Goal: Information Seeking & Learning: Learn about a topic

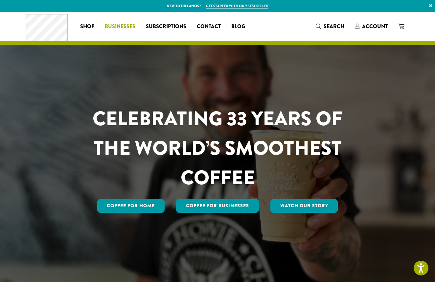
click at [119, 30] on span "Businesses" at bounding box center [120, 27] width 31 height 8
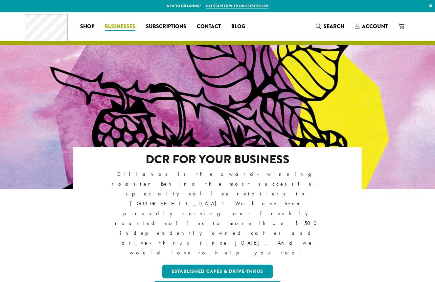
click at [121, 30] on span "Businesses" at bounding box center [120, 27] width 31 height 8
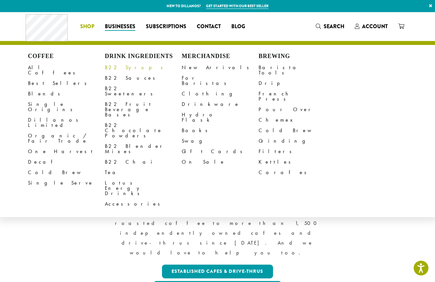
click at [116, 65] on link "B22 Syrups" at bounding box center [143, 67] width 77 height 11
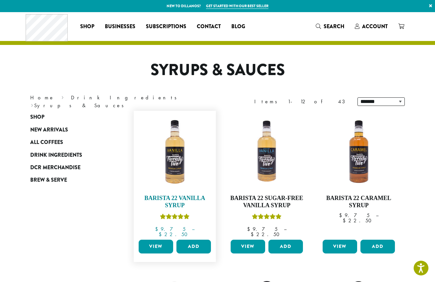
click at [180, 160] on img at bounding box center [175, 152] width 76 height 76
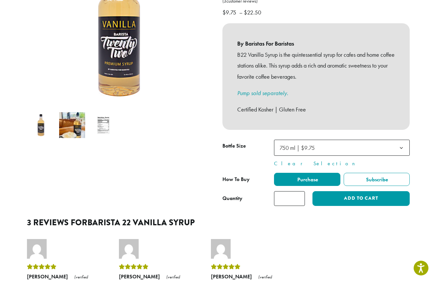
scroll to position [139, 0]
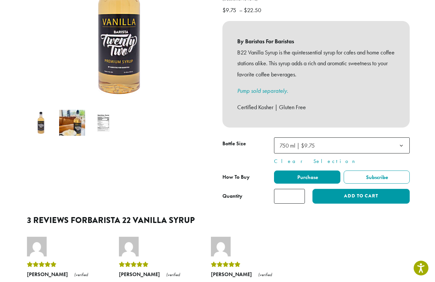
click at [116, 110] on img at bounding box center [103, 123] width 26 height 26
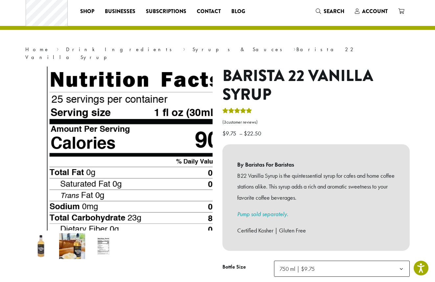
scroll to position [16, 0]
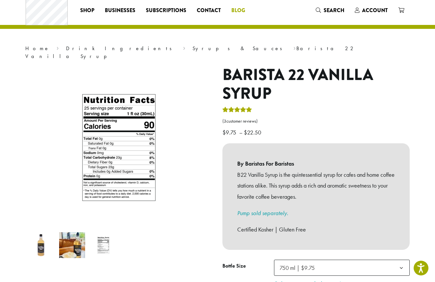
click at [236, 12] on span "Blog" at bounding box center [238, 11] width 14 height 8
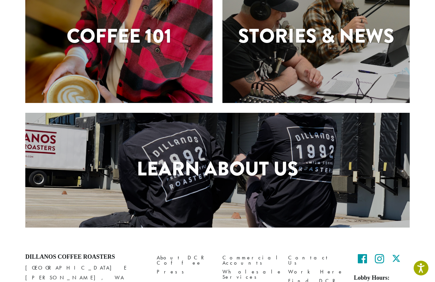
scroll to position [214, 0]
click at [153, 79] on div "Coffee 101" at bounding box center [118, 37] width 187 height 131
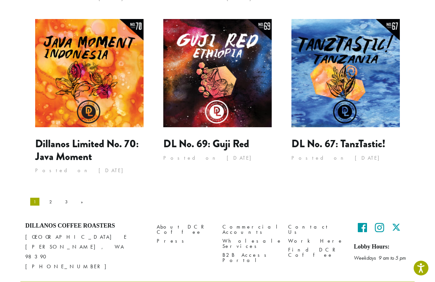
scroll to position [621, 0]
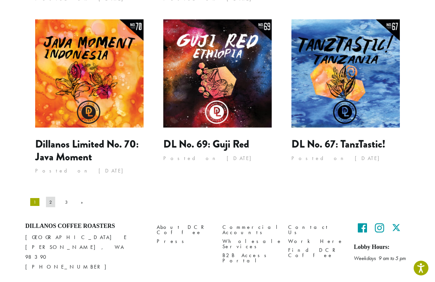
click at [46, 197] on link "2" at bounding box center [50, 202] width 9 height 11
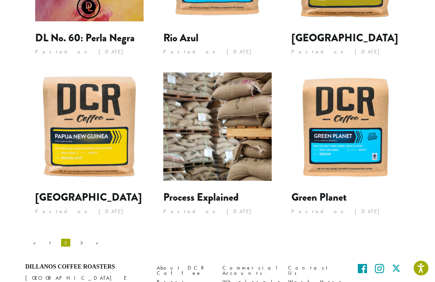
scroll to position [541, 0]
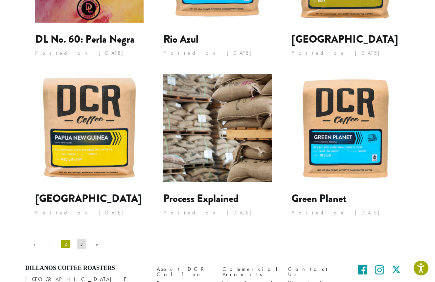
click at [77, 243] on link "3" at bounding box center [81, 244] width 9 height 11
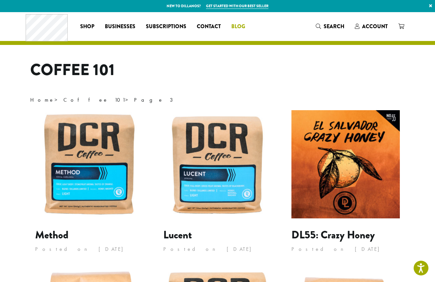
click at [237, 26] on span "Blog" at bounding box center [238, 27] width 14 height 8
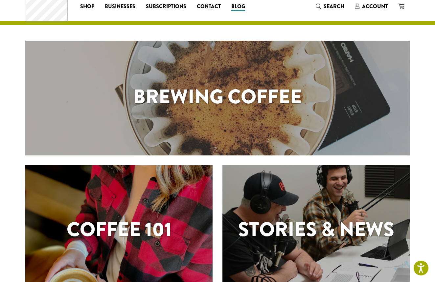
scroll to position [55, 0]
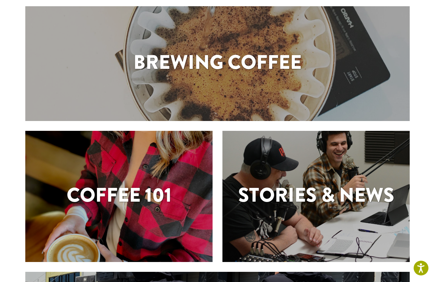
click at [185, 199] on h1 "Coffee 101" at bounding box center [118, 196] width 187 height 30
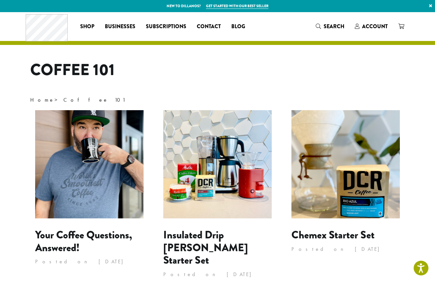
click at [78, 180] on img at bounding box center [89, 164] width 108 height 108
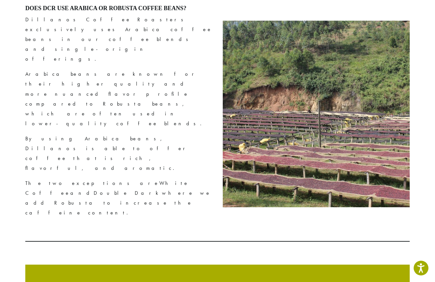
scroll to position [2612, 0]
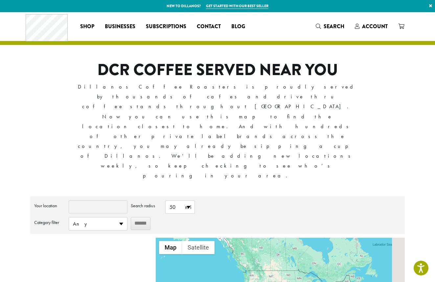
type input "*****"
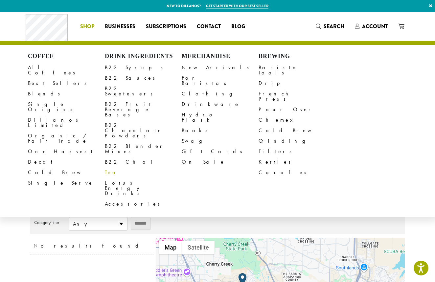
click at [117, 168] on link "Tea" at bounding box center [143, 173] width 77 height 11
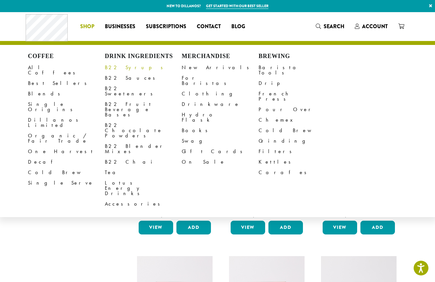
click at [113, 67] on link "B22 Syrups" at bounding box center [143, 67] width 77 height 11
